Goal: Transaction & Acquisition: Purchase product/service

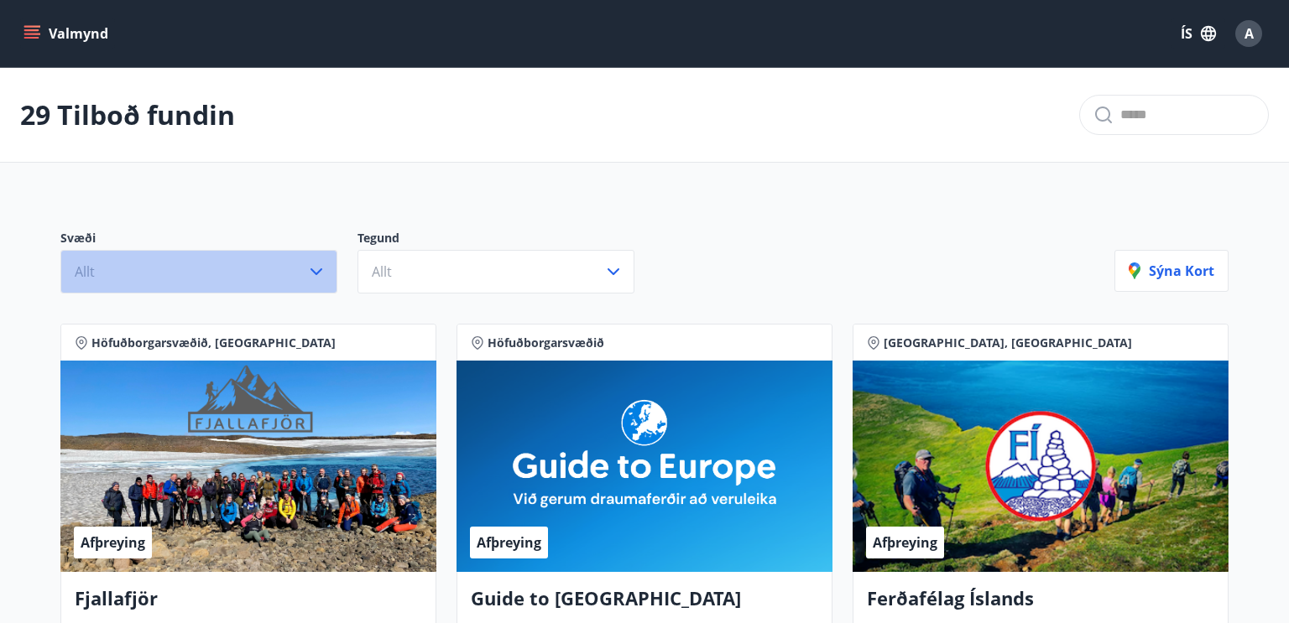
click at [320, 274] on icon "button" at bounding box center [316, 272] width 20 height 20
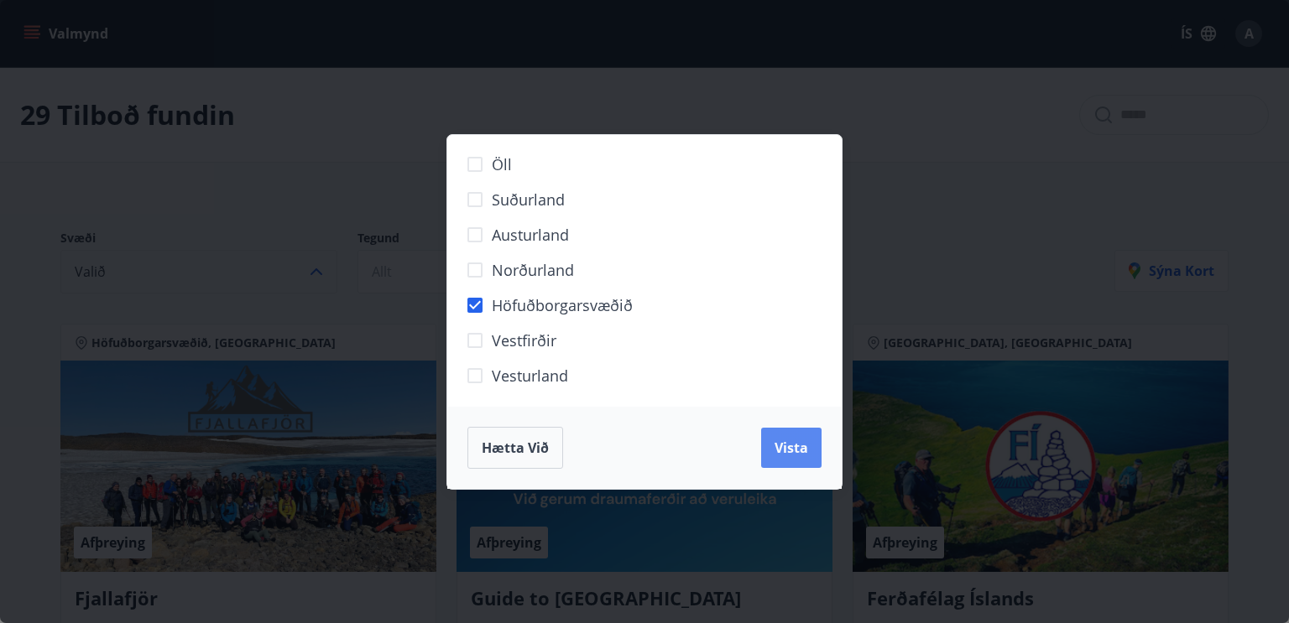
click at [780, 444] on span "Vista" at bounding box center [791, 448] width 34 height 18
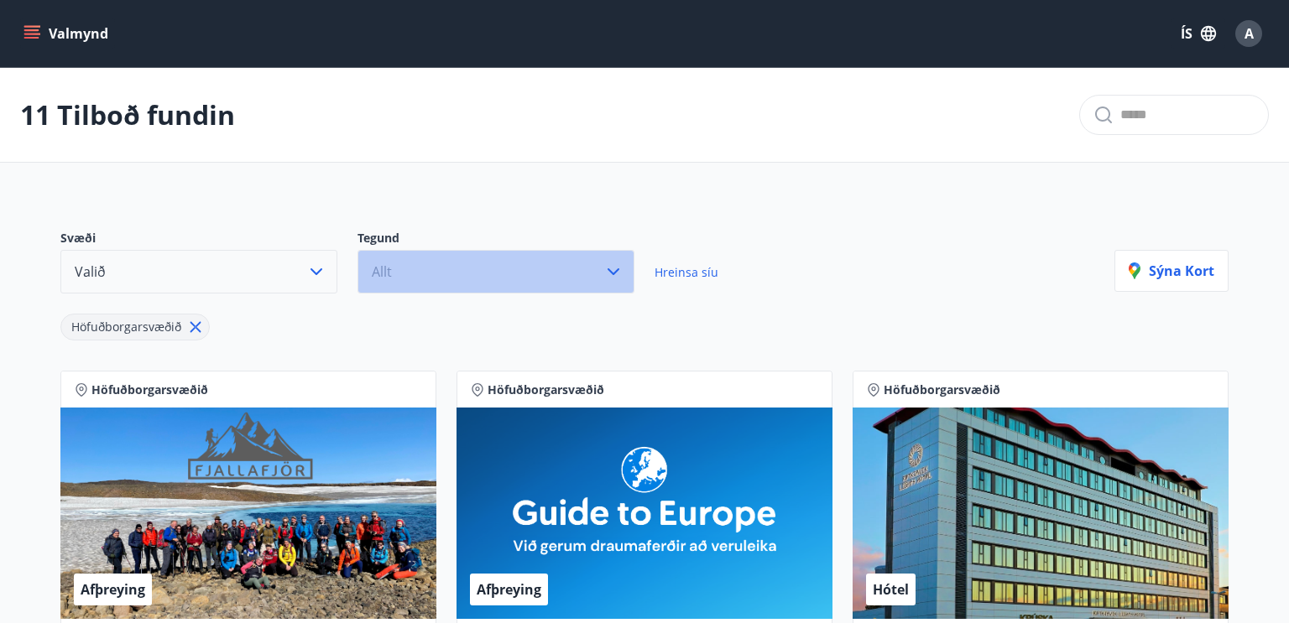
click at [616, 274] on icon "button" at bounding box center [613, 272] width 20 height 20
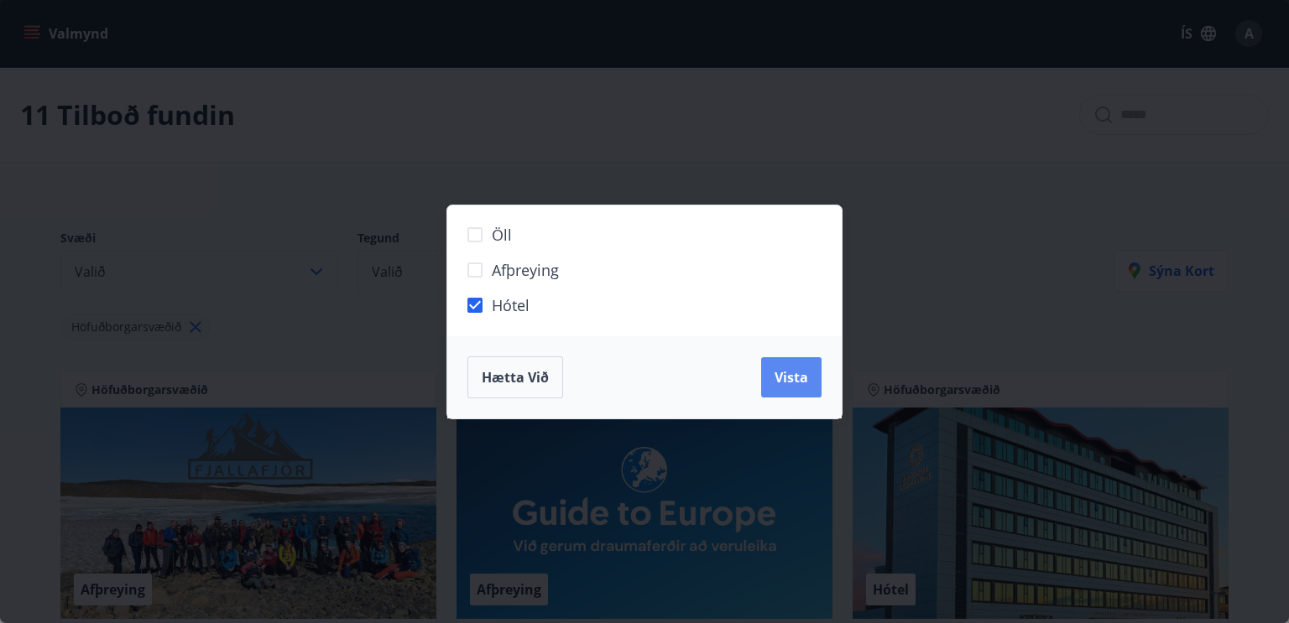
click at [798, 388] on button "Vista" at bounding box center [791, 377] width 60 height 40
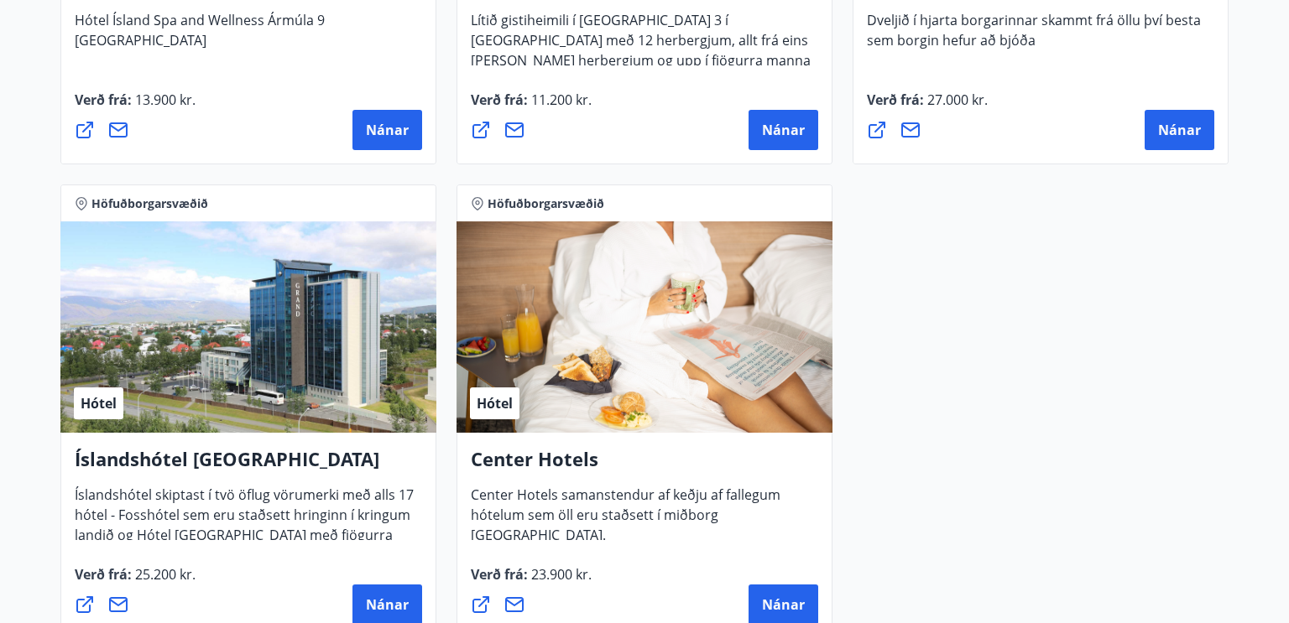
scroll to position [1210, 0]
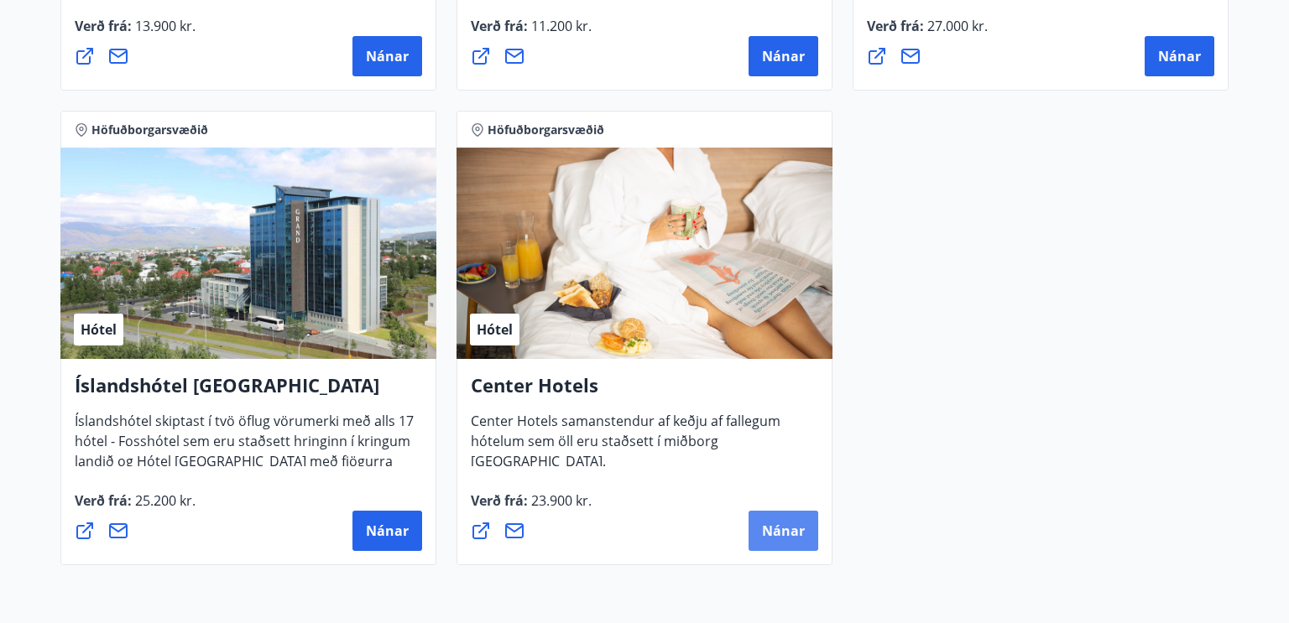
click at [778, 525] on span "Nánar" at bounding box center [783, 531] width 43 height 18
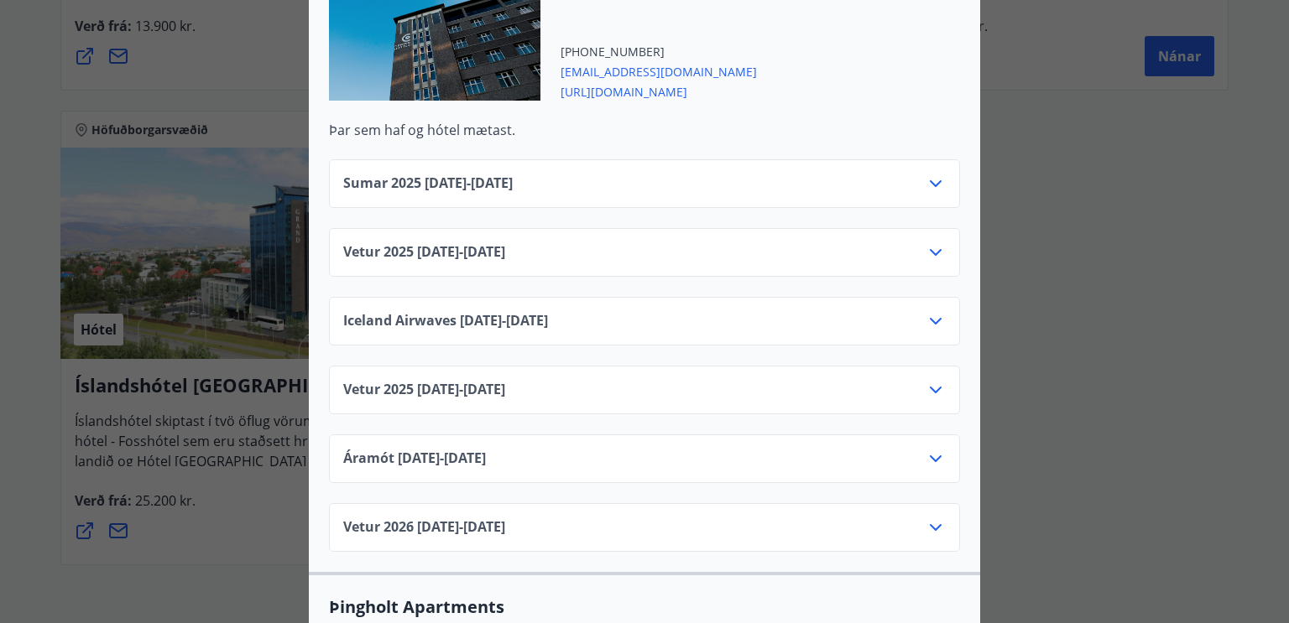
scroll to position [2772, 0]
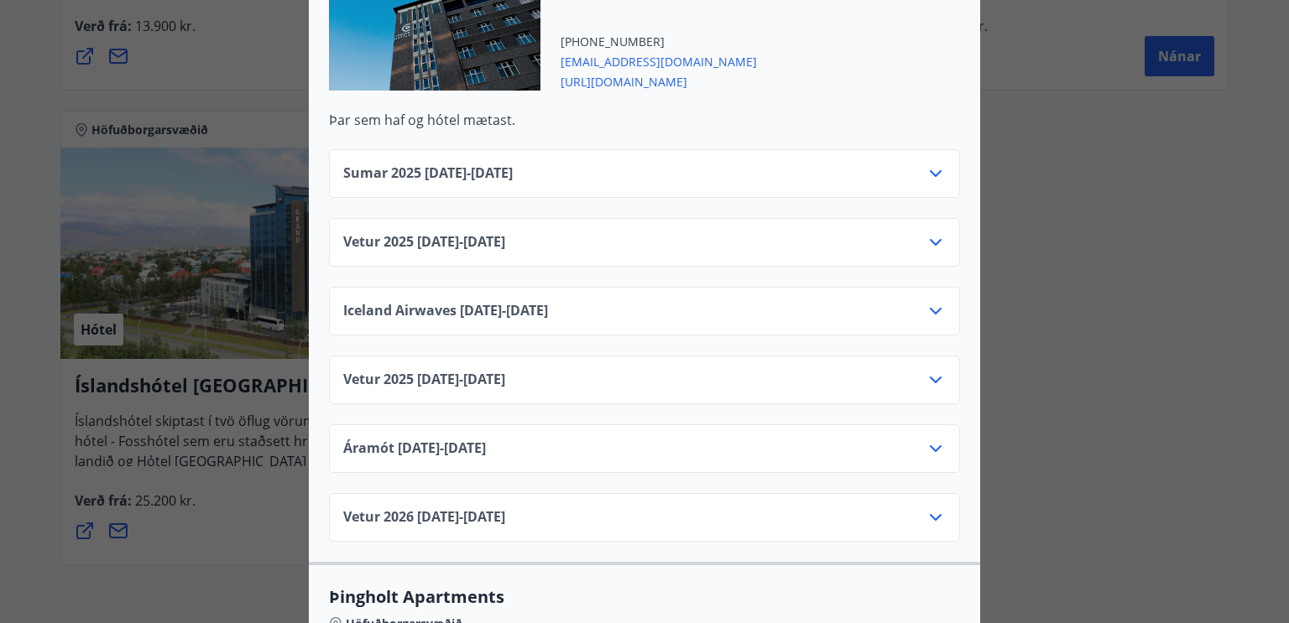
click at [938, 370] on icon at bounding box center [936, 380] width 20 height 20
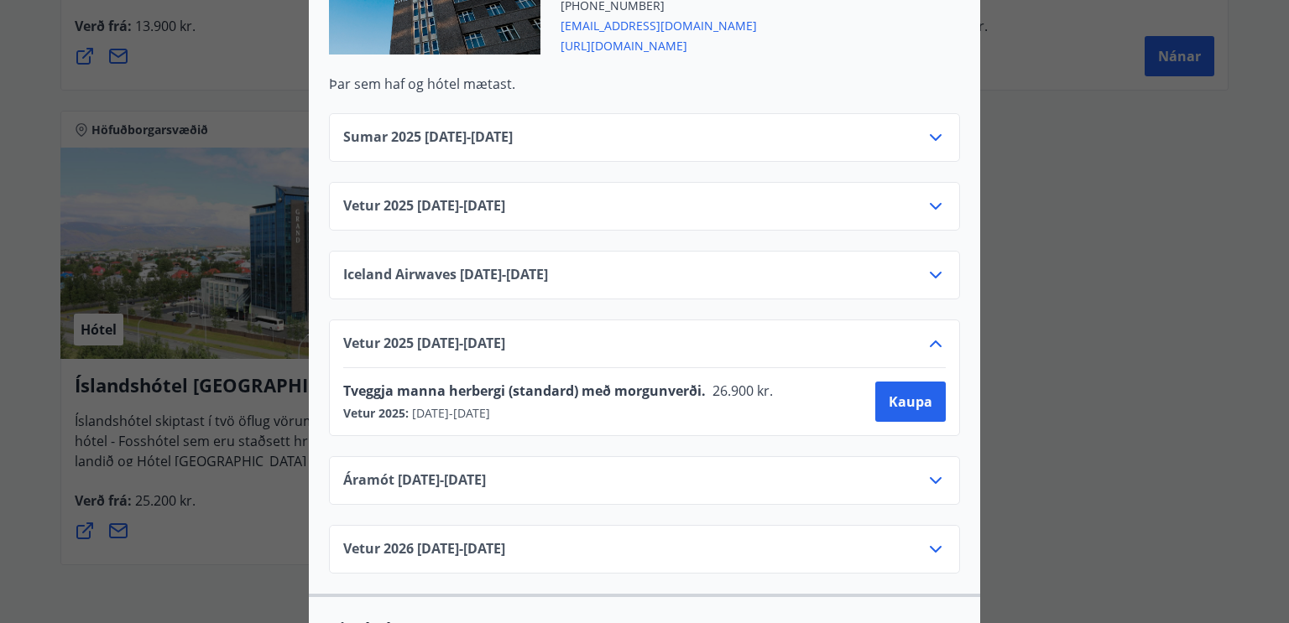
scroll to position [2809, 0]
click at [905, 392] on span "Kaupa" at bounding box center [911, 401] width 44 height 18
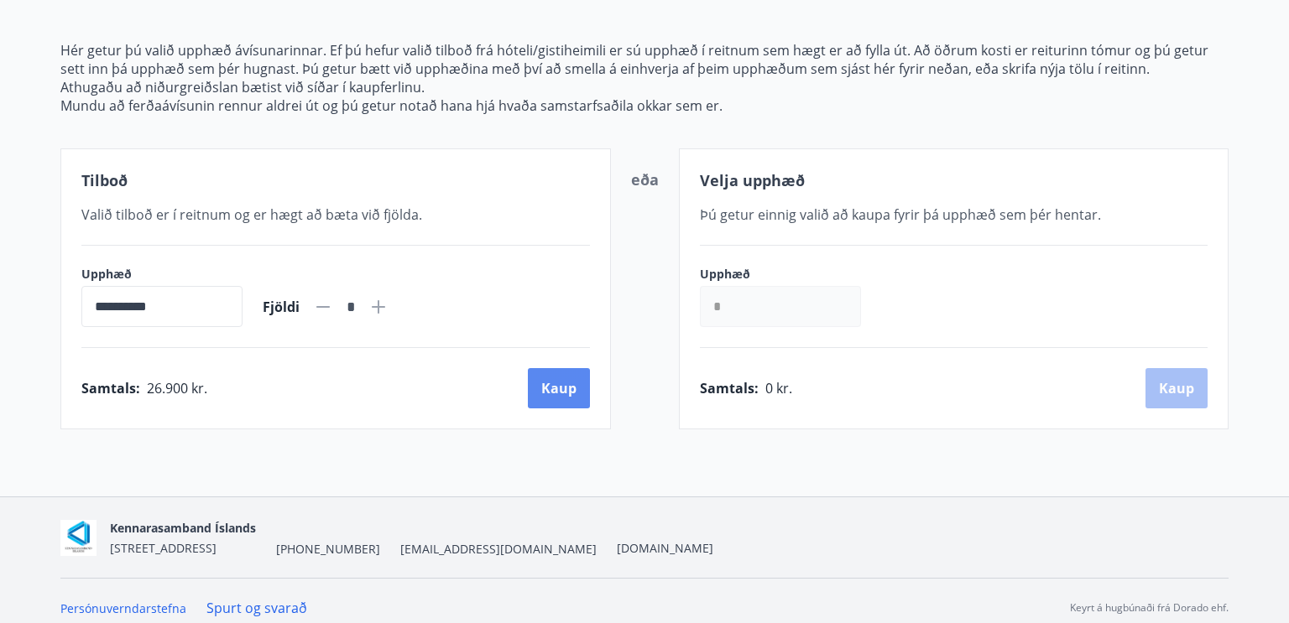
scroll to position [205, 0]
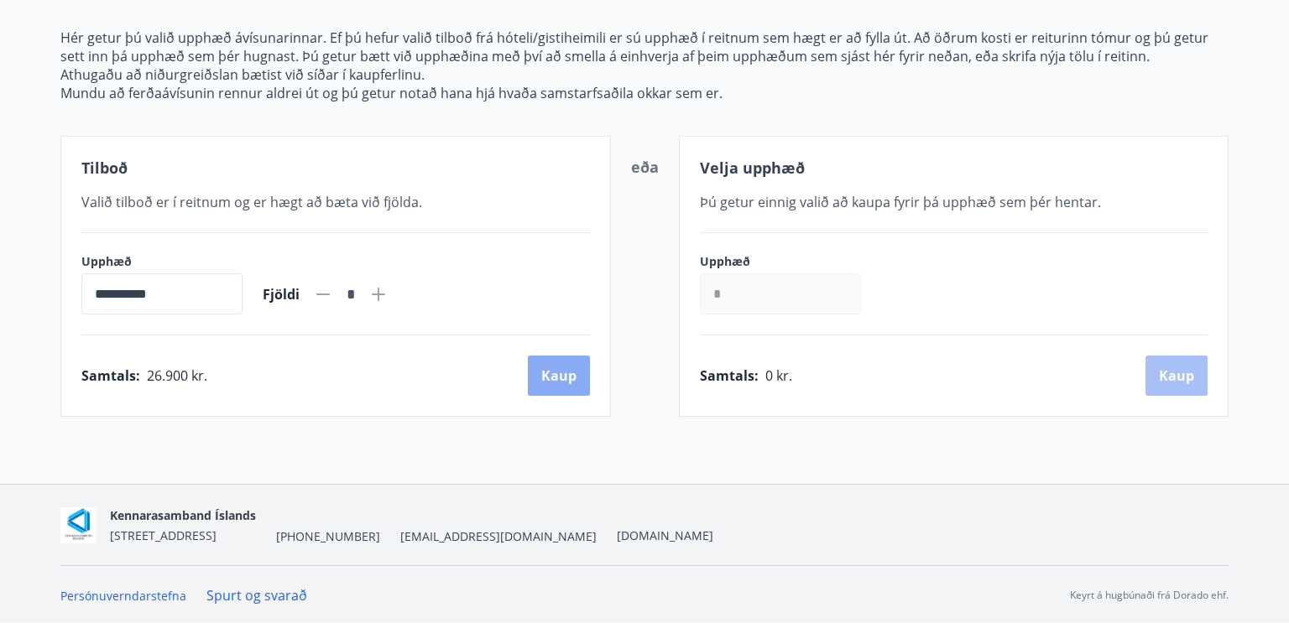
click at [541, 383] on button "Kaup" at bounding box center [559, 376] width 62 height 40
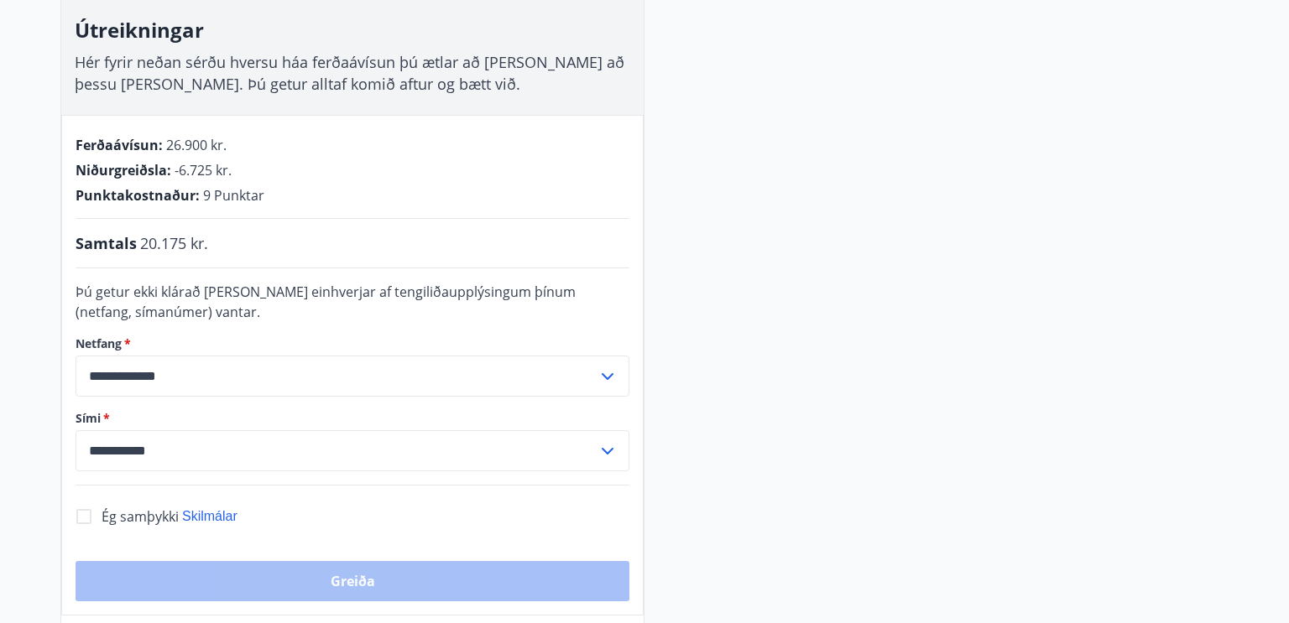
scroll to position [284, 0]
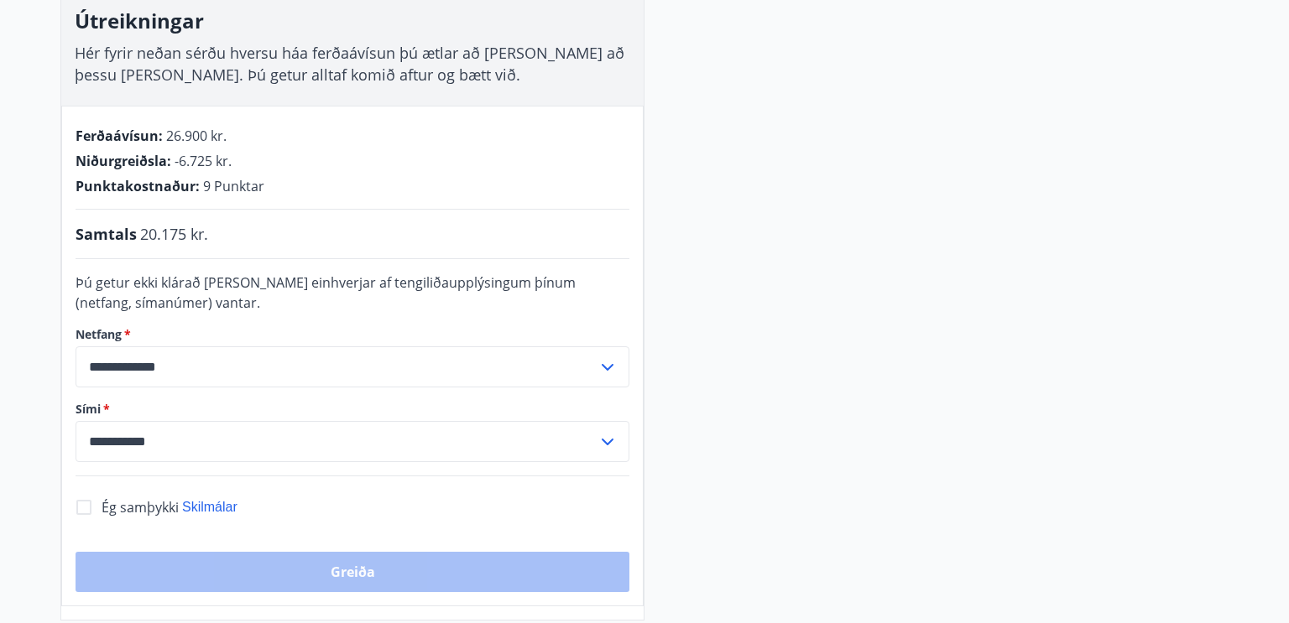
click at [609, 363] on icon at bounding box center [607, 367] width 20 height 20
click at [146, 427] on li "Skrá nýtt netfang" at bounding box center [352, 433] width 552 height 30
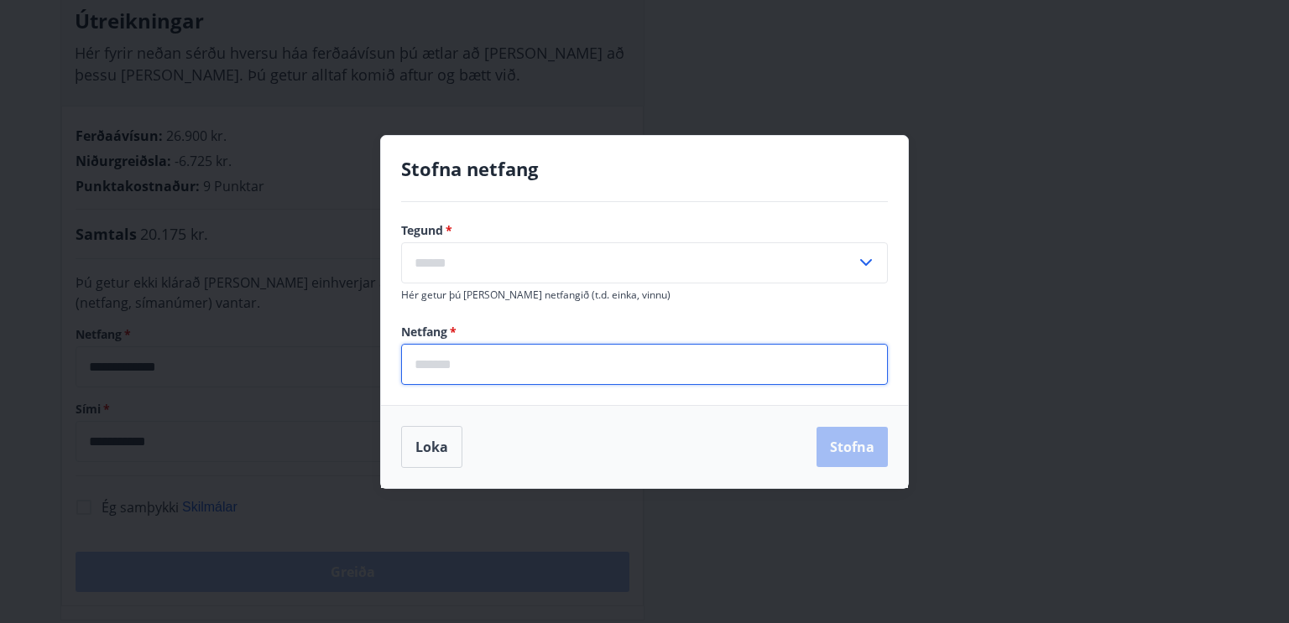
click at [455, 366] on input "email" at bounding box center [644, 364] width 487 height 41
type input "**********"
click at [444, 263] on input "text" at bounding box center [628, 262] width 455 height 41
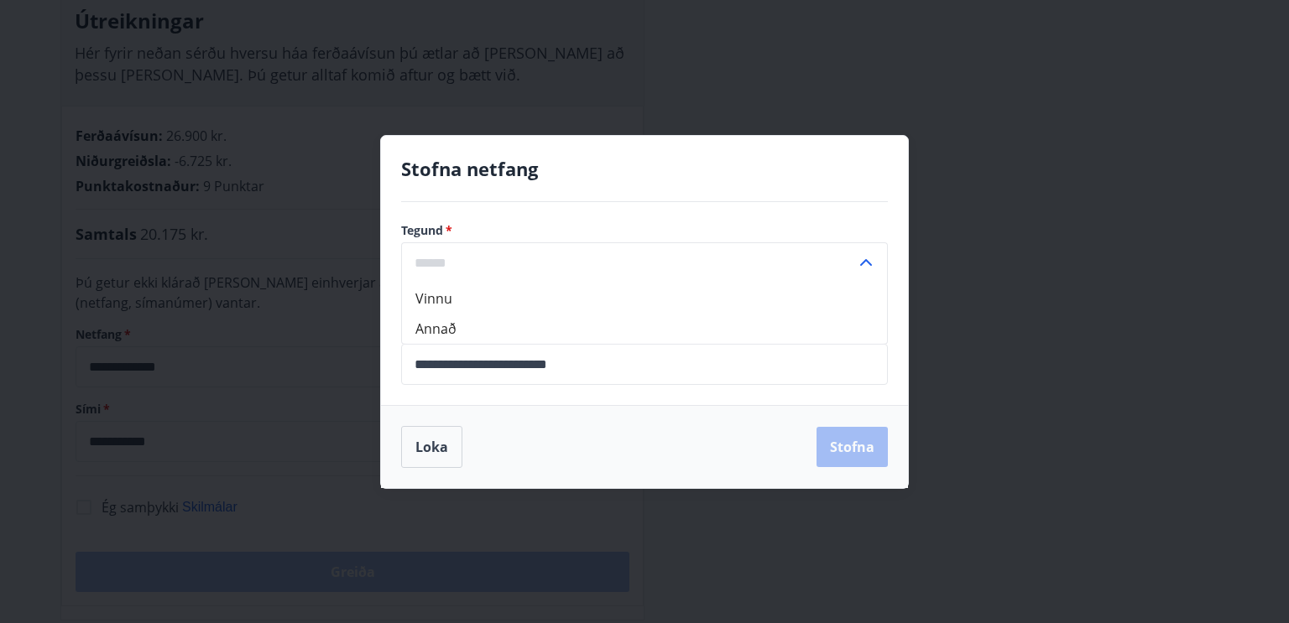
click at [443, 335] on li "Annað" at bounding box center [644, 328] width 485 height 30
type input "*****"
click at [842, 440] on button "Stofna" at bounding box center [851, 447] width 71 height 40
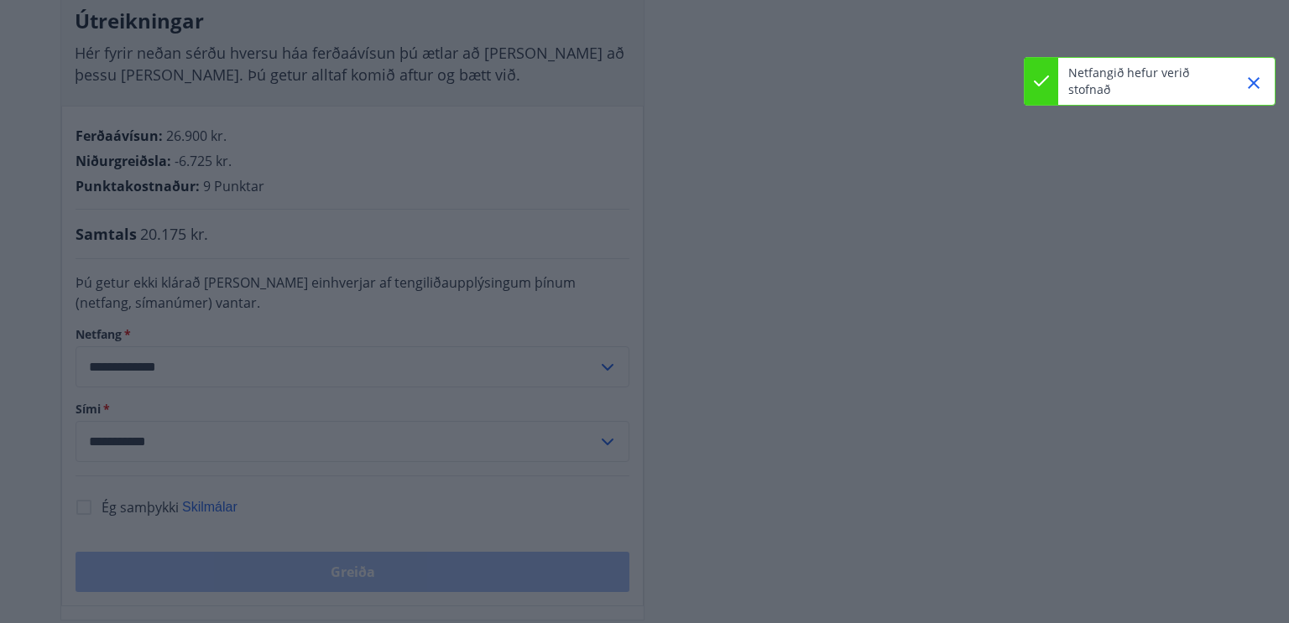
type input "**********"
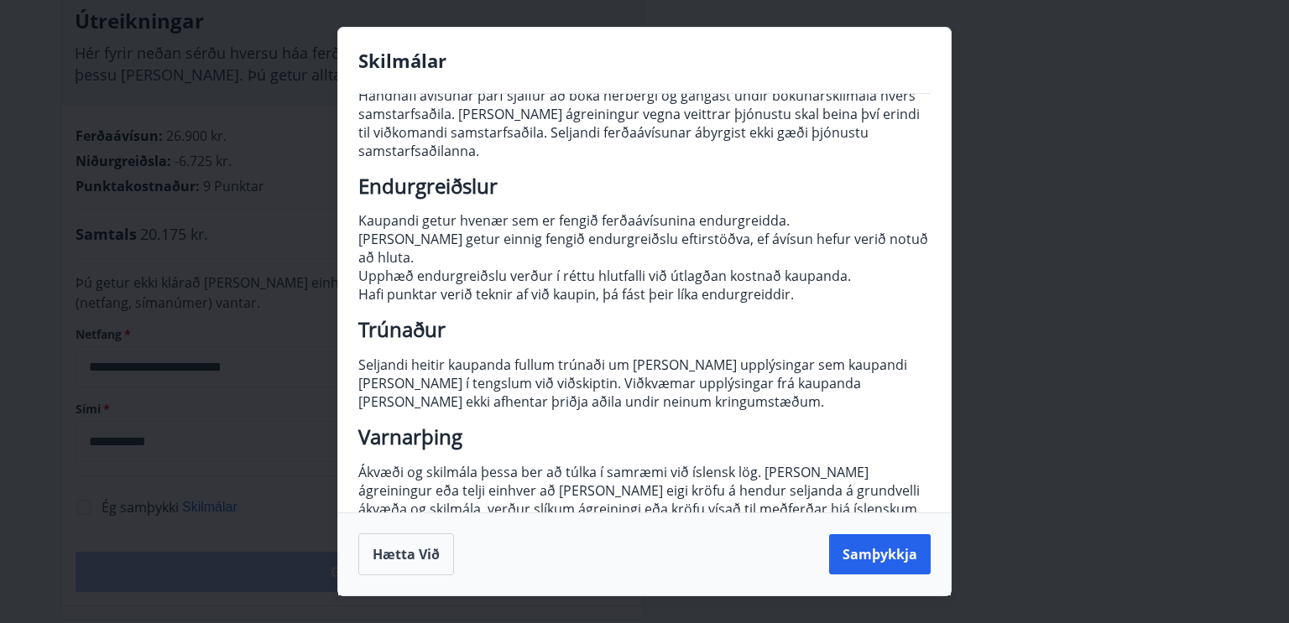
scroll to position [192, 0]
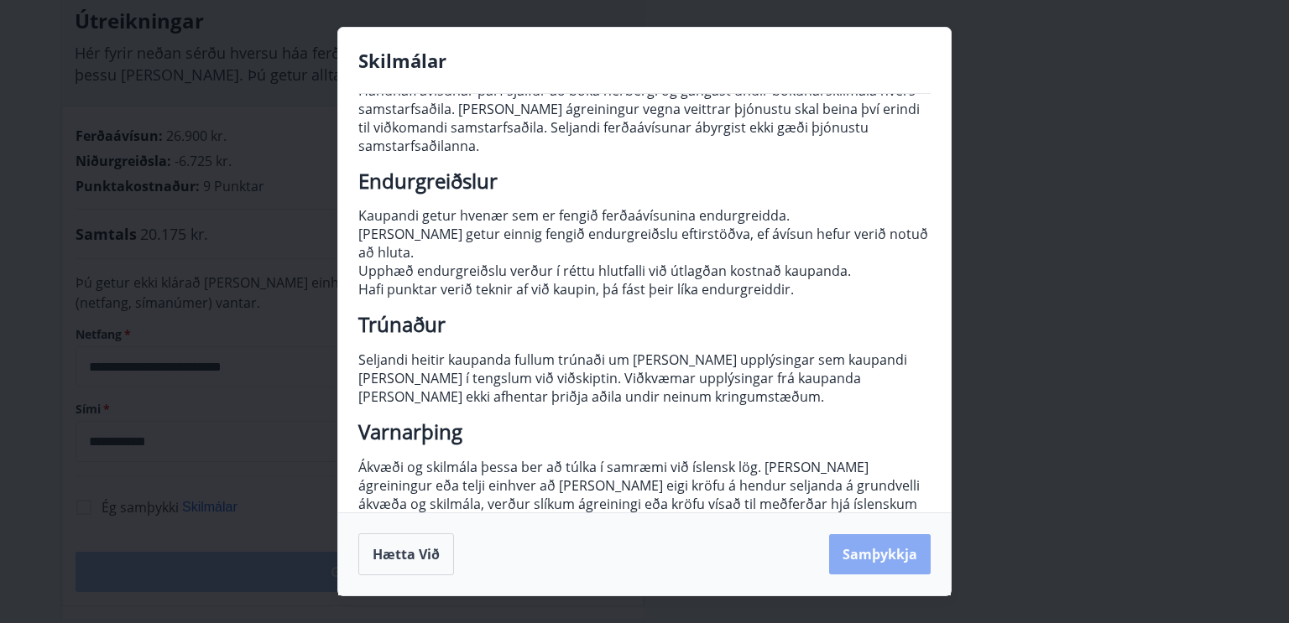
click at [869, 549] on button "Samþykkja" at bounding box center [880, 554] width 102 height 40
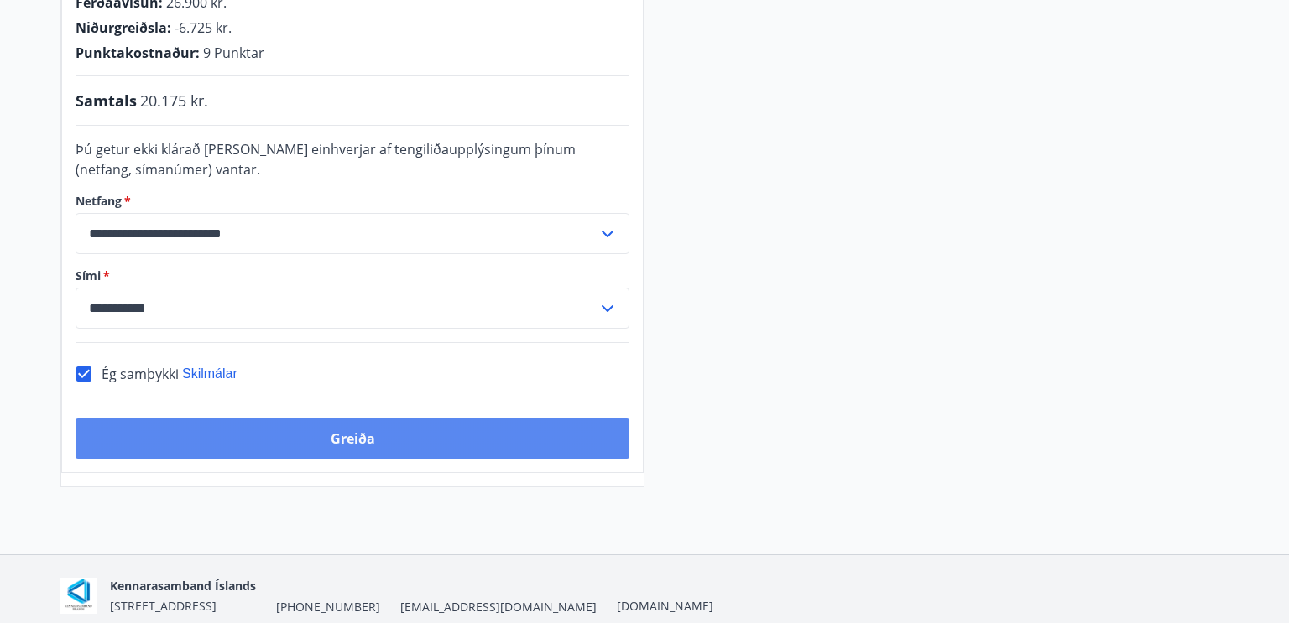
scroll to position [420, 0]
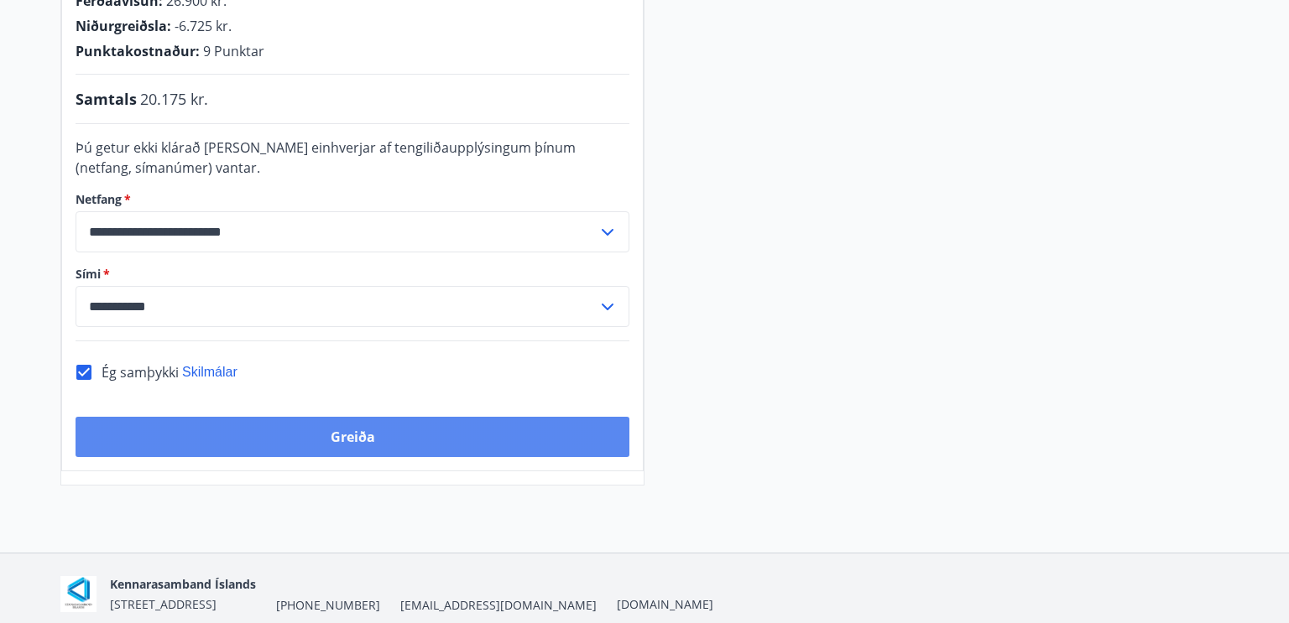
click at [453, 452] on button "Greiða" at bounding box center [353, 437] width 554 height 40
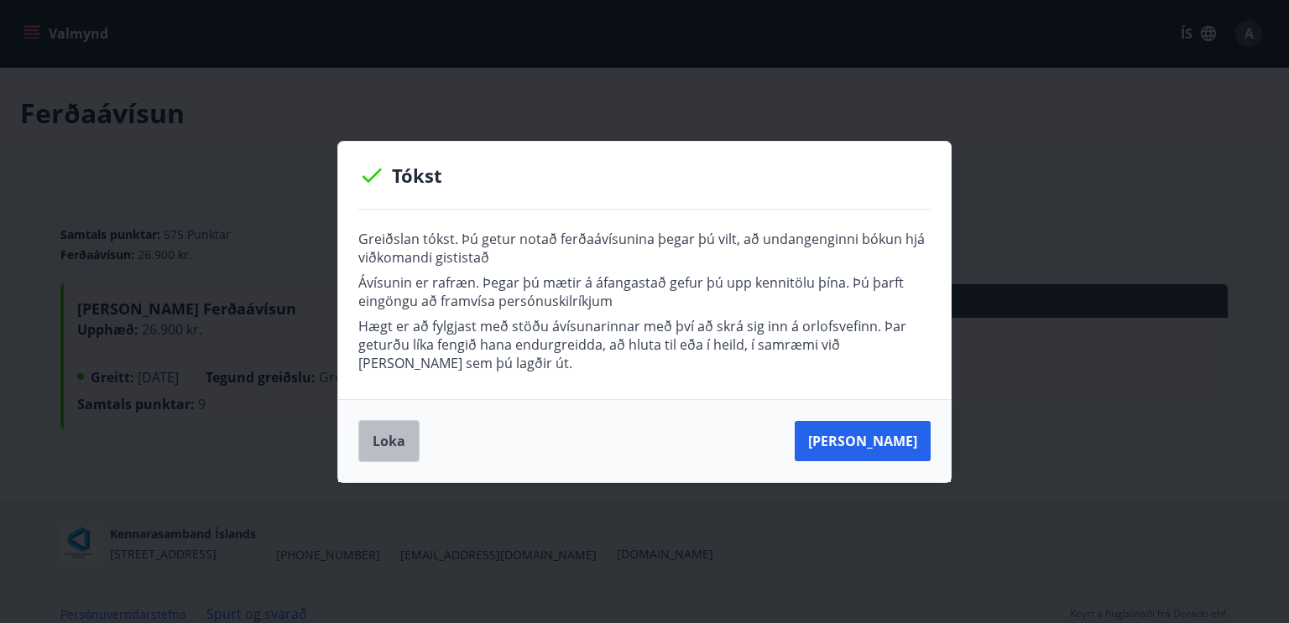
click at [390, 449] on button "Loka" at bounding box center [388, 441] width 61 height 42
